Goal: Information Seeking & Learning: Learn about a topic

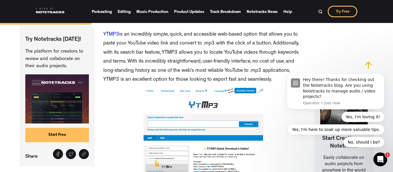
scroll to position [713, 0]
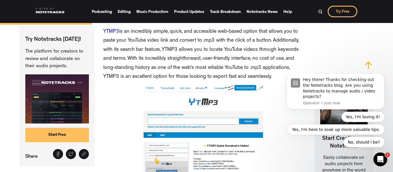
click at [115, 31] on link "YTMP3" at bounding box center [111, 31] width 16 height 5
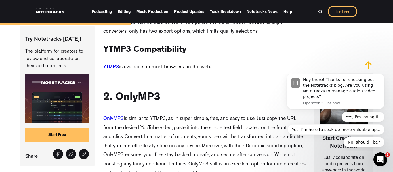
scroll to position [1017, 0]
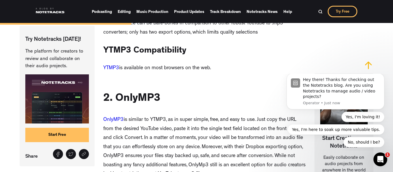
click at [112, 70] on link "YTMP3" at bounding box center [111, 68] width 16 height 5
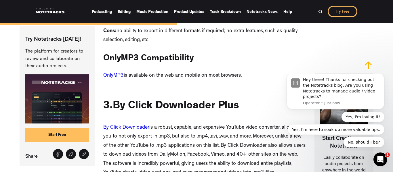
click at [112, 73] on link "OnlyMP3" at bounding box center [113, 75] width 20 height 5
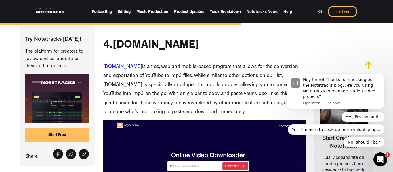
click at [125, 66] on link "[DOMAIN_NAME]" at bounding box center [122, 67] width 39 height 5
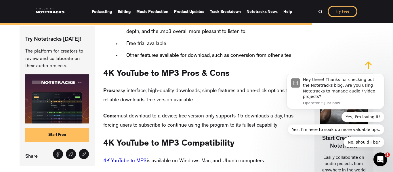
click at [139, 159] on link "4K YouTube to MP3" at bounding box center [124, 161] width 43 height 5
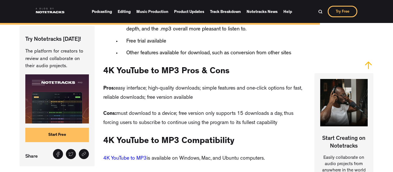
scroll to position [2605, 0]
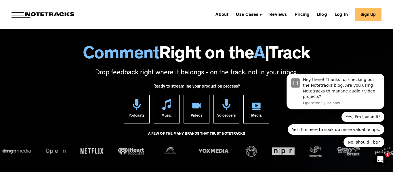
scroll to position [2, 0]
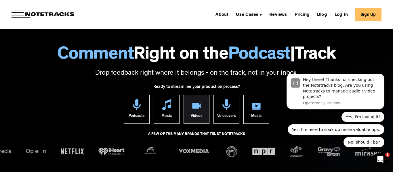
click at [190, 105] on link "Videos" at bounding box center [196, 109] width 26 height 29
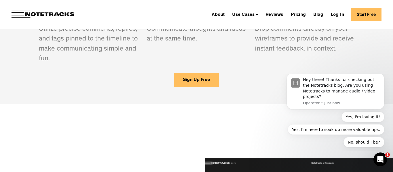
scroll to position [388, 0]
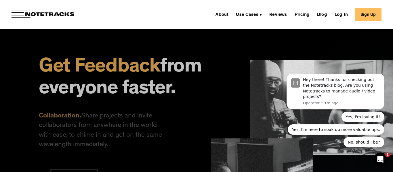
scroll to position [394, 0]
